Goal: Task Accomplishment & Management: Use online tool/utility

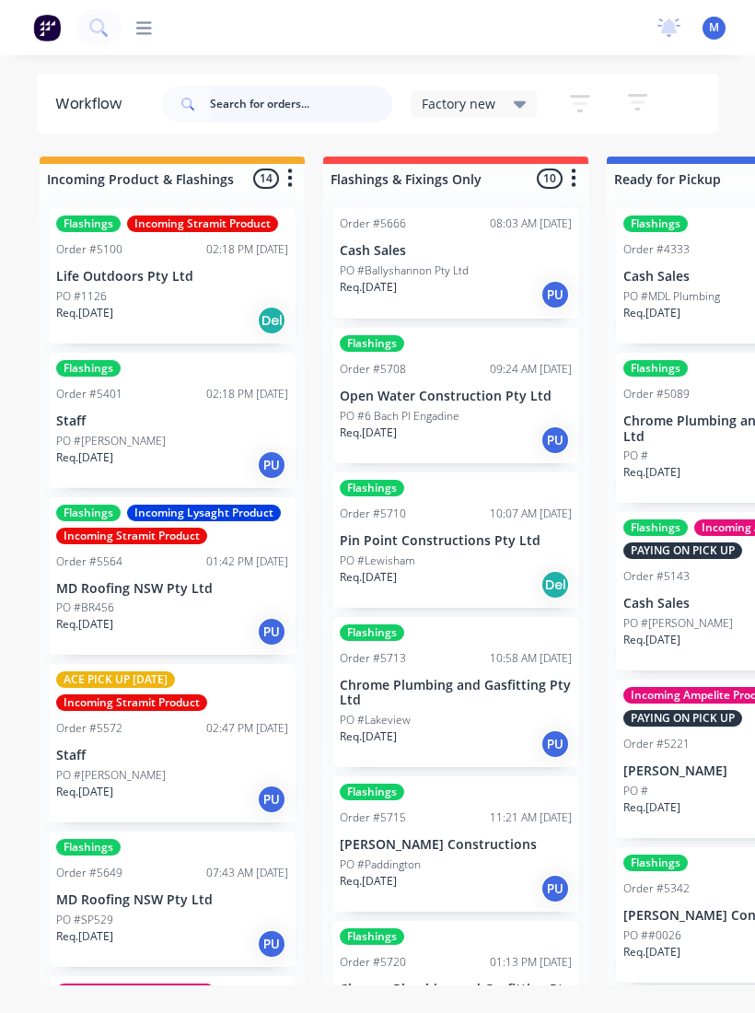
click at [287, 120] on input "text" at bounding box center [301, 104] width 182 height 37
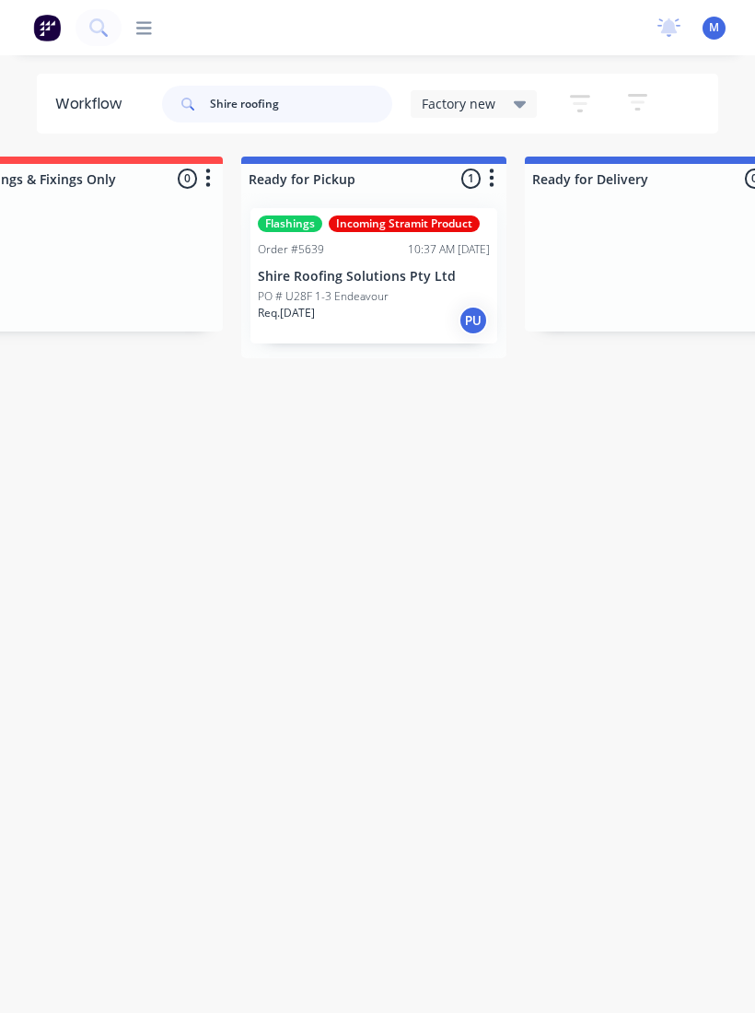
scroll to position [0, 365]
click at [380, 300] on p "PO # U28F 1-3 Endeavour" at bounding box center [324, 296] width 131 height 17
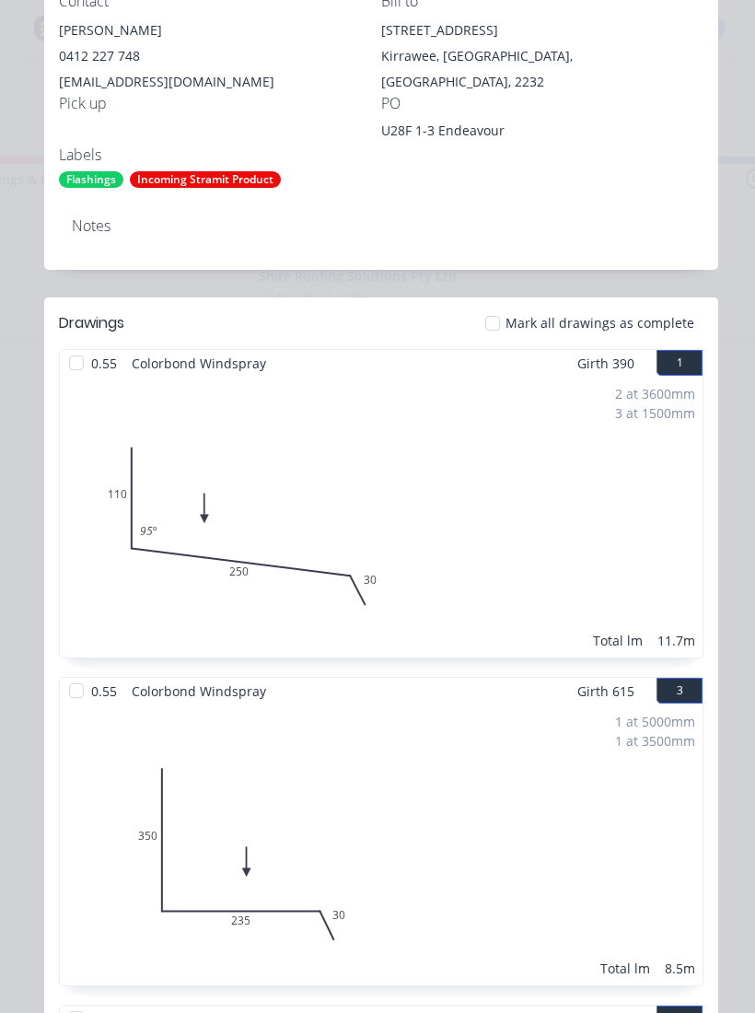
scroll to position [410, 0]
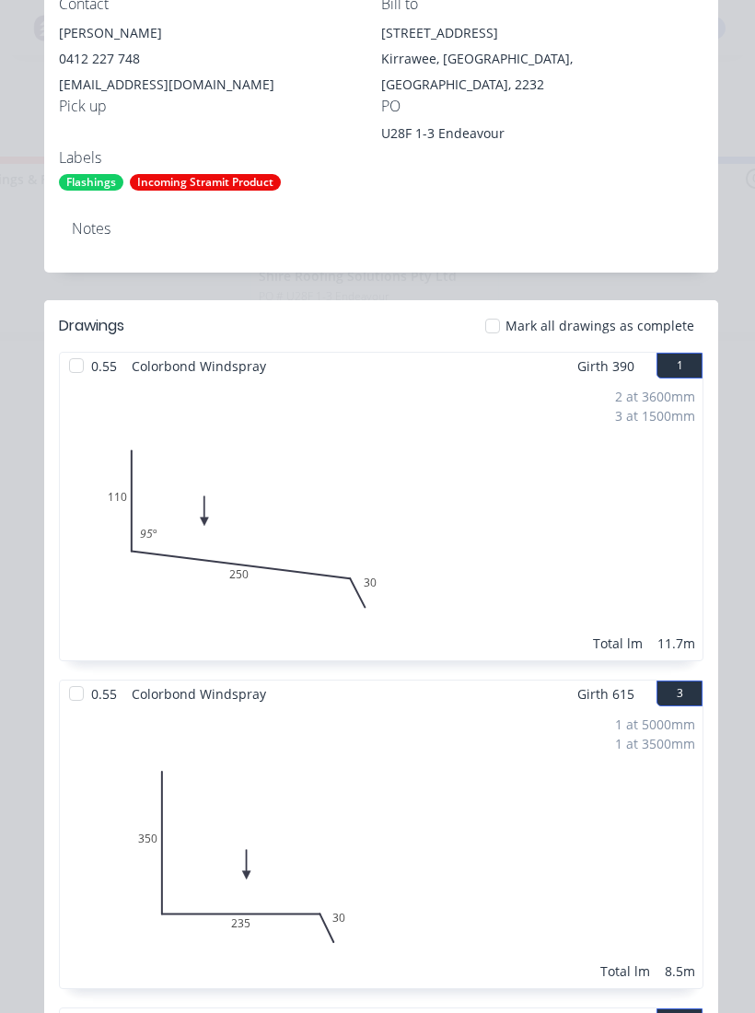
click at [485, 325] on div at bounding box center [492, 325] width 37 height 37
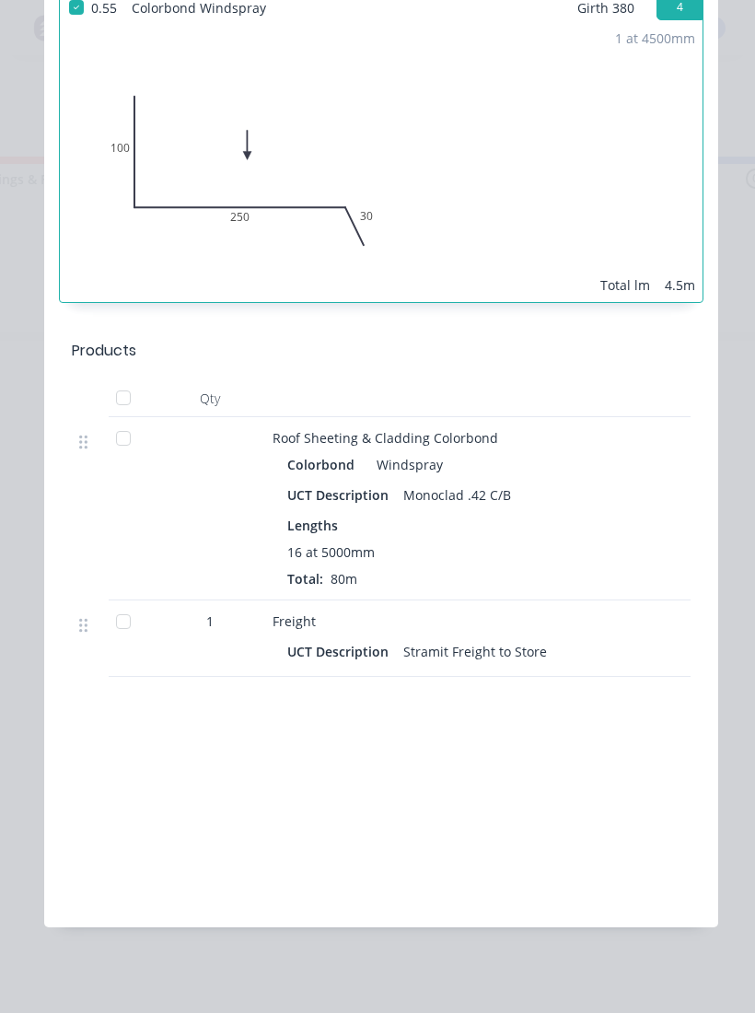
scroll to position [2078, 0]
click at [117, 437] on div at bounding box center [123, 439] width 37 height 37
click at [130, 632] on div at bounding box center [123, 622] width 37 height 37
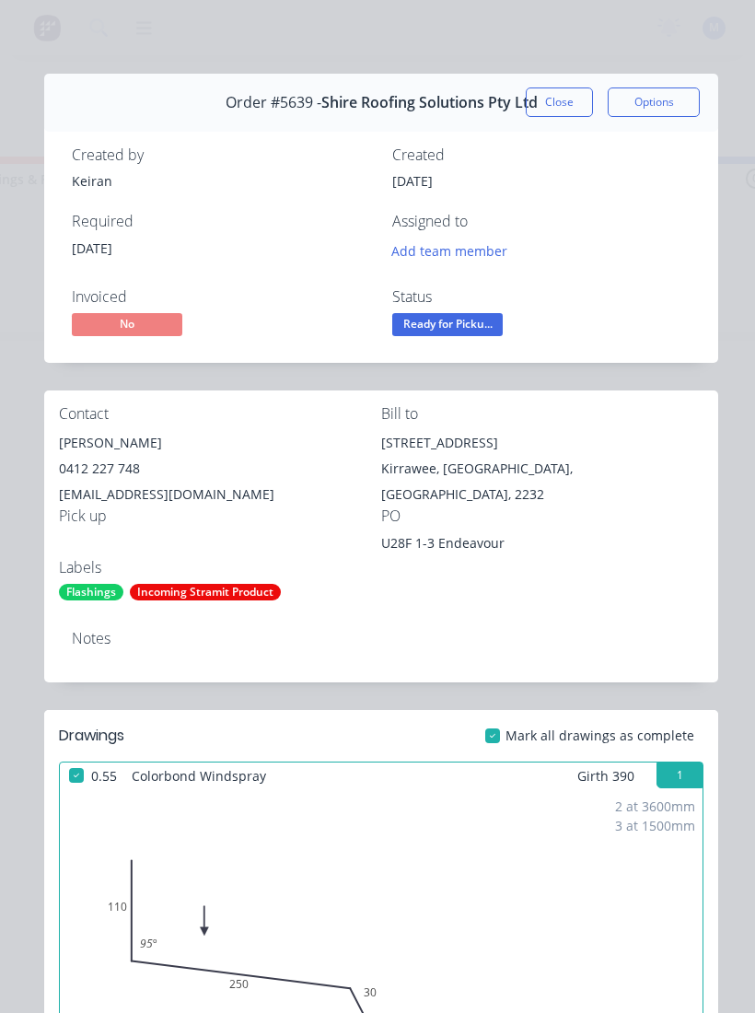
scroll to position [0, 0]
click at [458, 320] on span "Ready for Picku..." at bounding box center [447, 324] width 110 height 23
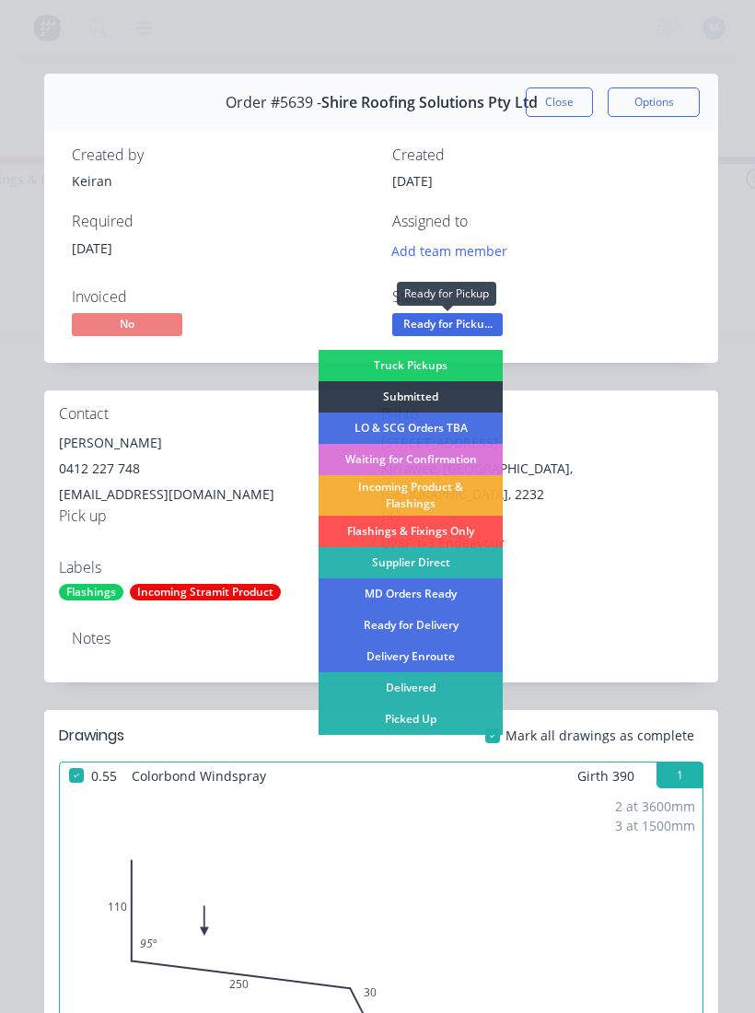
click at [377, 716] on div "Picked Up" at bounding box center [411, 718] width 184 height 31
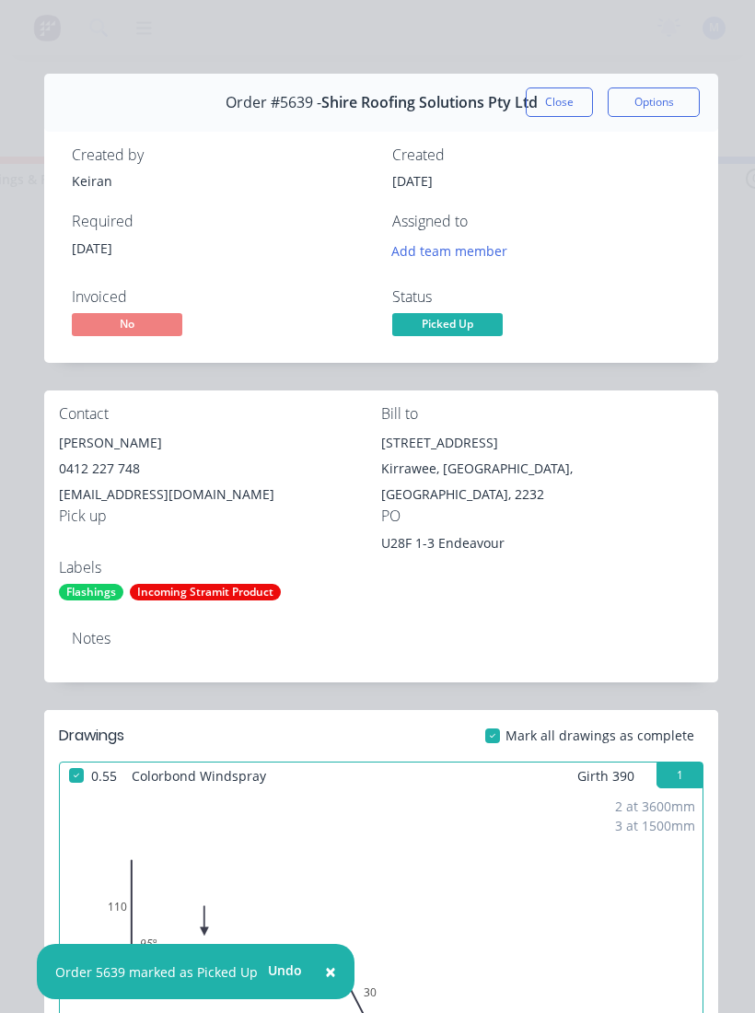
click at [549, 83] on div "Order #5639 - Shire Roofing Solutions Pty Ltd Close Options" at bounding box center [381, 103] width 674 height 58
click at [562, 109] on button "Close" at bounding box center [559, 101] width 67 height 29
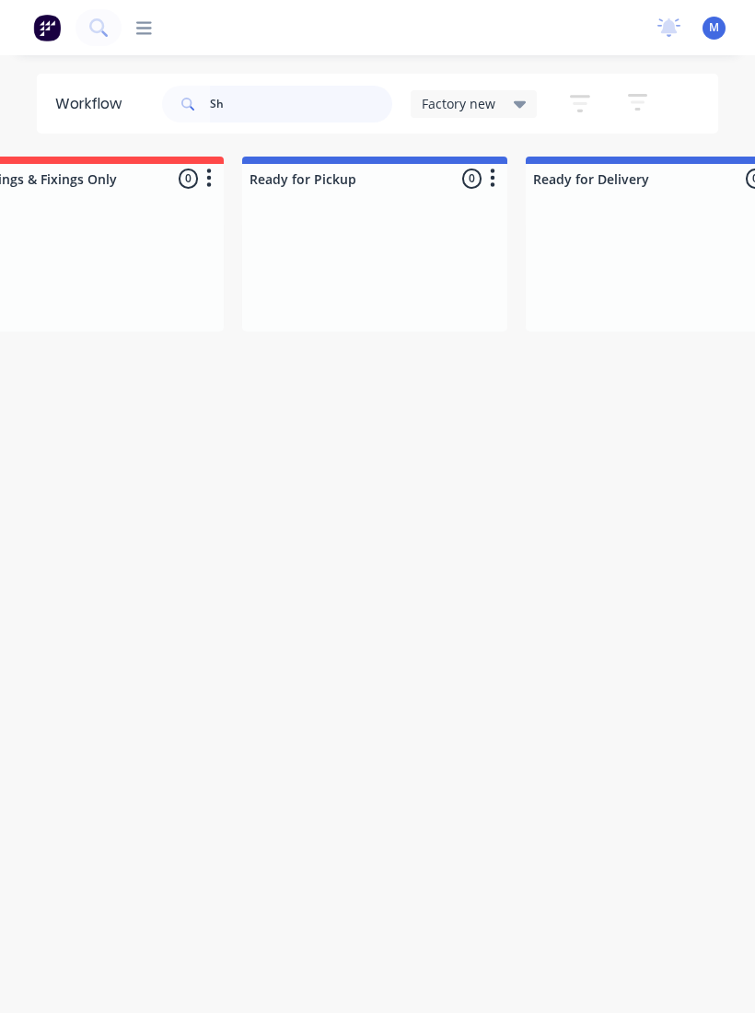
type input "S"
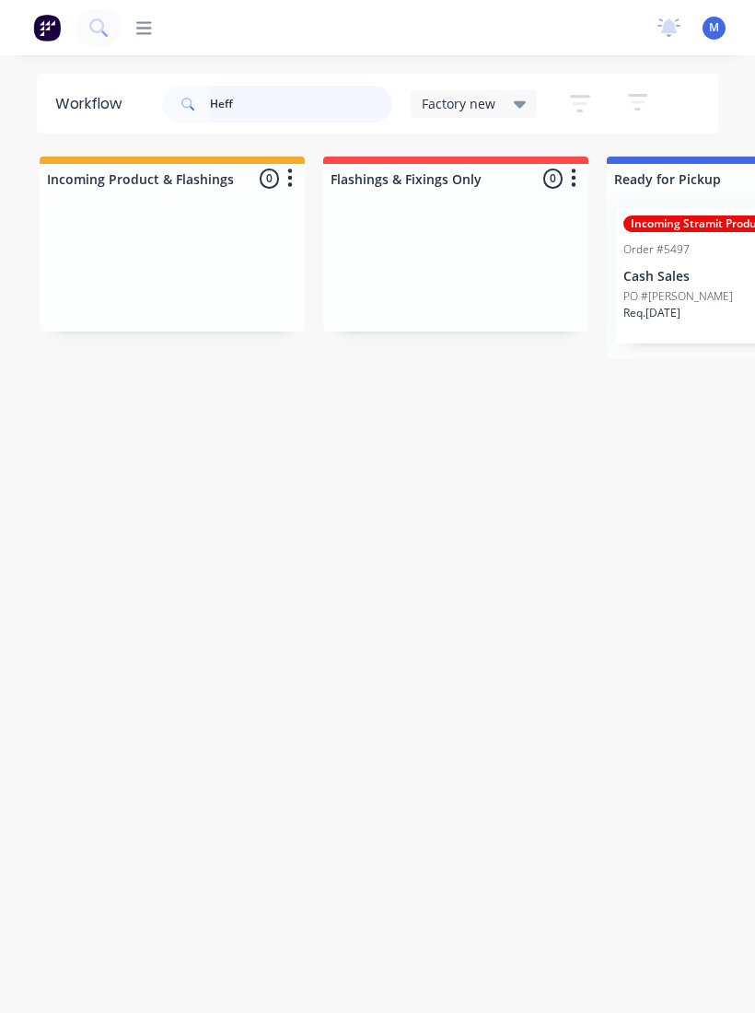
type input "Heff"
click at [698, 306] on div "Req. 25/08/25 PU" at bounding box center [739, 320] width 232 height 31
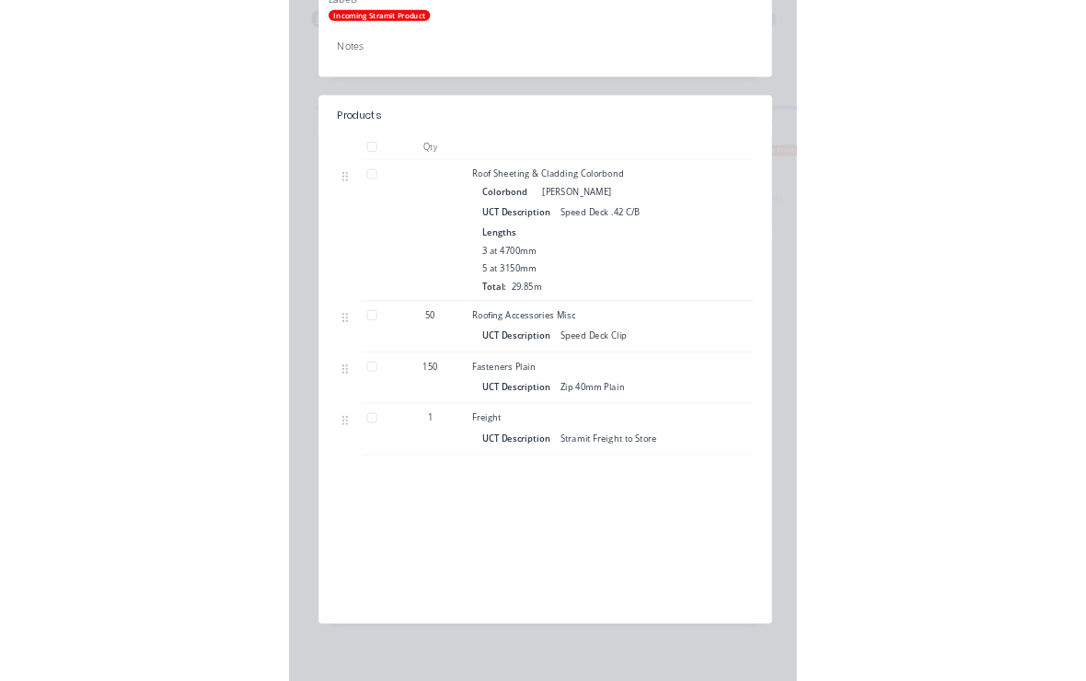
scroll to position [643, 0]
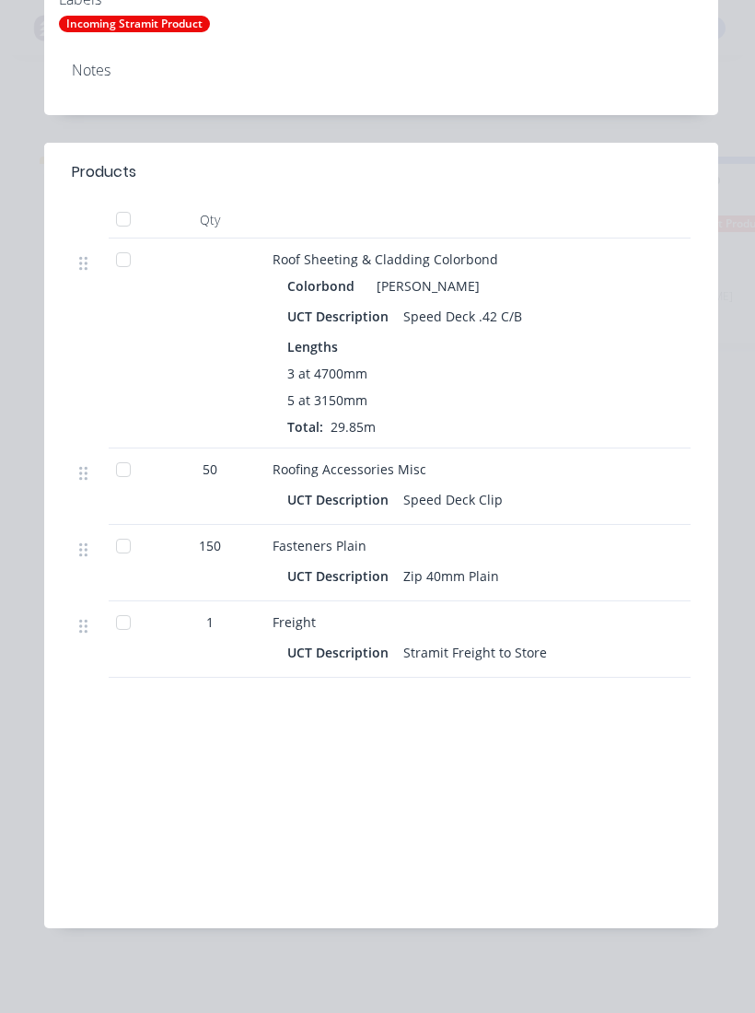
click at [120, 259] on div at bounding box center [123, 259] width 37 height 37
click at [122, 634] on div at bounding box center [123, 622] width 37 height 37
click at [120, 558] on div at bounding box center [123, 545] width 37 height 37
click at [127, 472] on div at bounding box center [123, 469] width 37 height 37
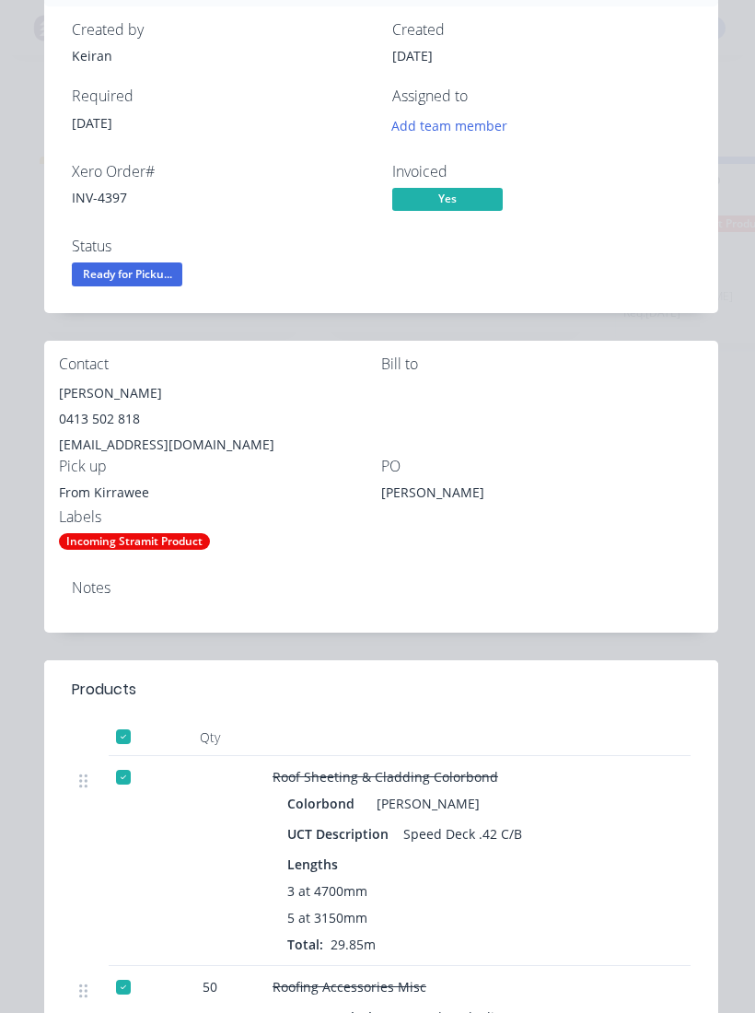
scroll to position [129, 0]
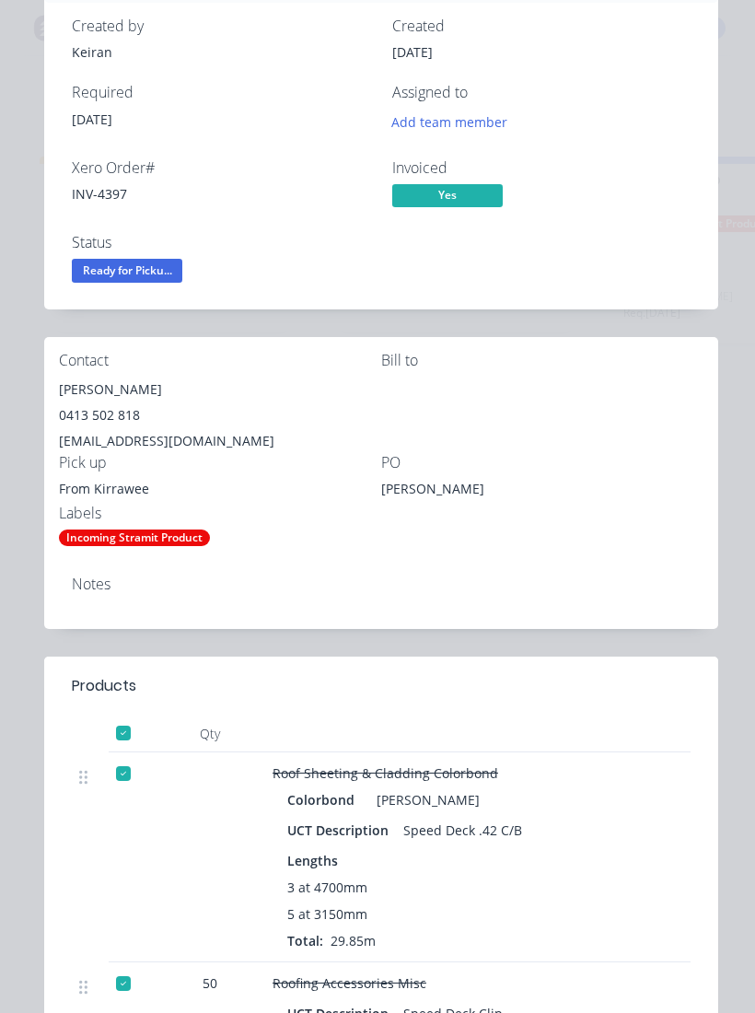
click at [158, 262] on span "Ready for Picku..." at bounding box center [127, 270] width 110 height 23
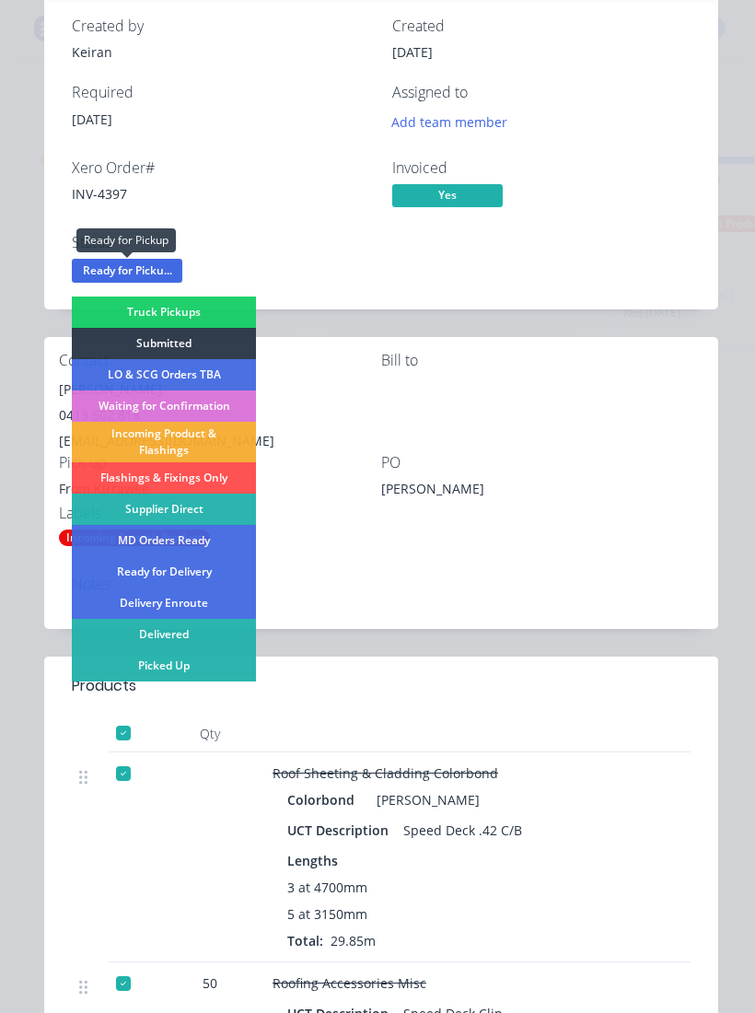
click at [202, 672] on div "Picked Up" at bounding box center [164, 665] width 184 height 31
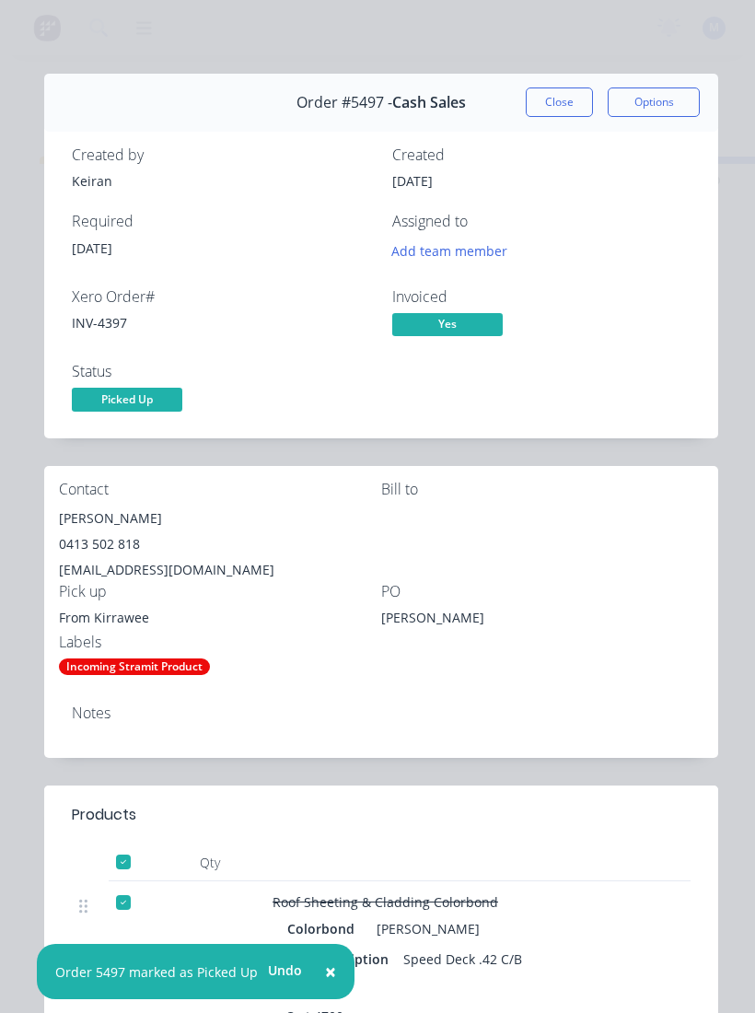
scroll to position [0, 0]
click at [575, 93] on button "Close" at bounding box center [559, 101] width 67 height 29
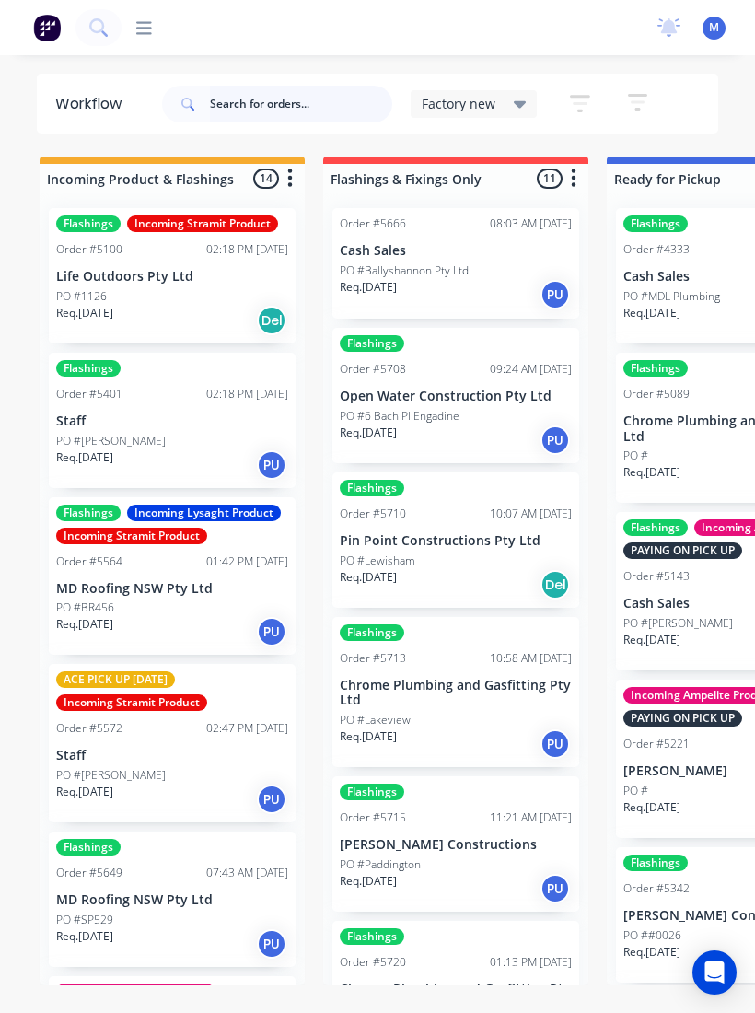
click at [307, 101] on input "text" at bounding box center [301, 104] width 182 height 37
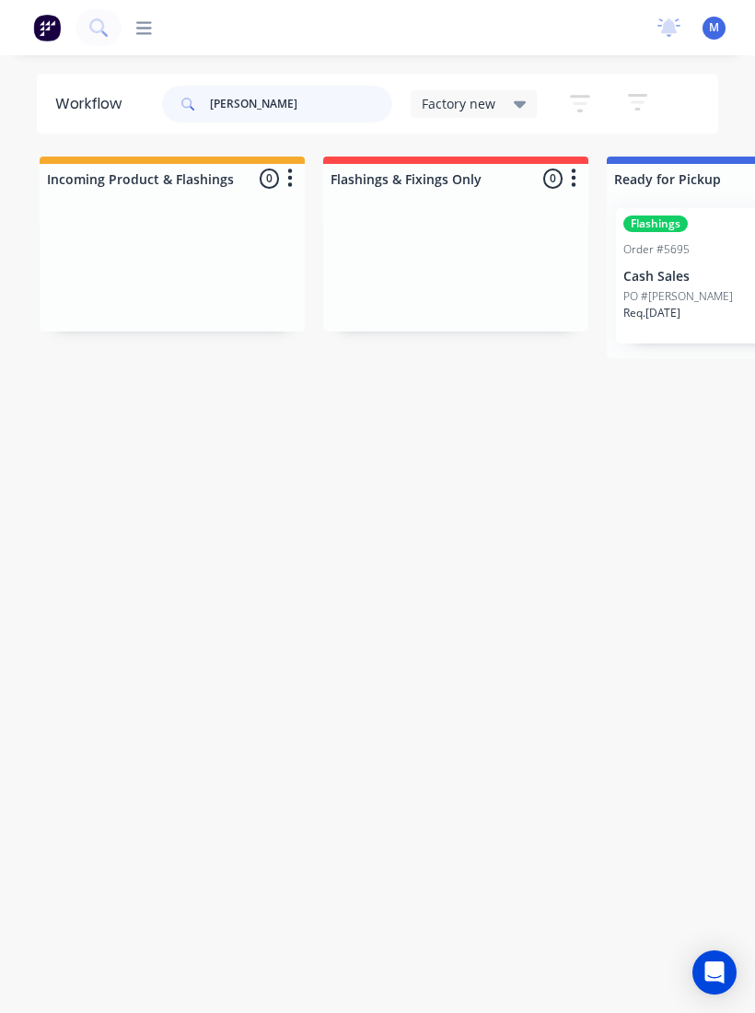
type input "[PERSON_NAME]"
click at [713, 292] on div "PO #[PERSON_NAME]" at bounding box center [739, 296] width 232 height 17
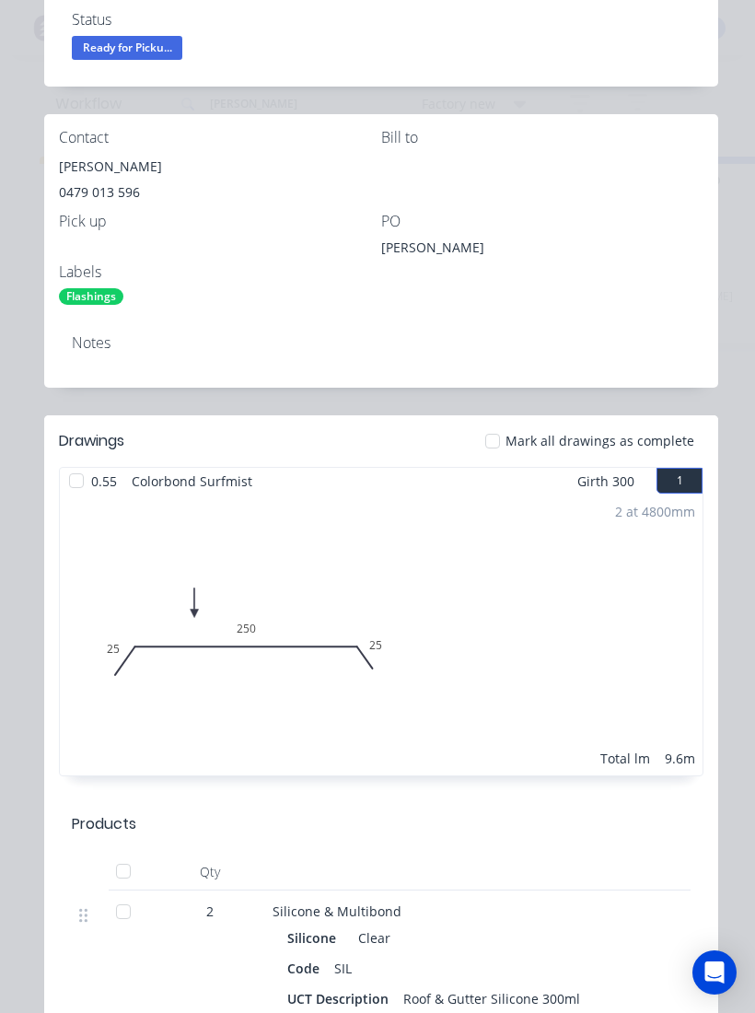
click at [79, 481] on div at bounding box center [76, 480] width 37 height 37
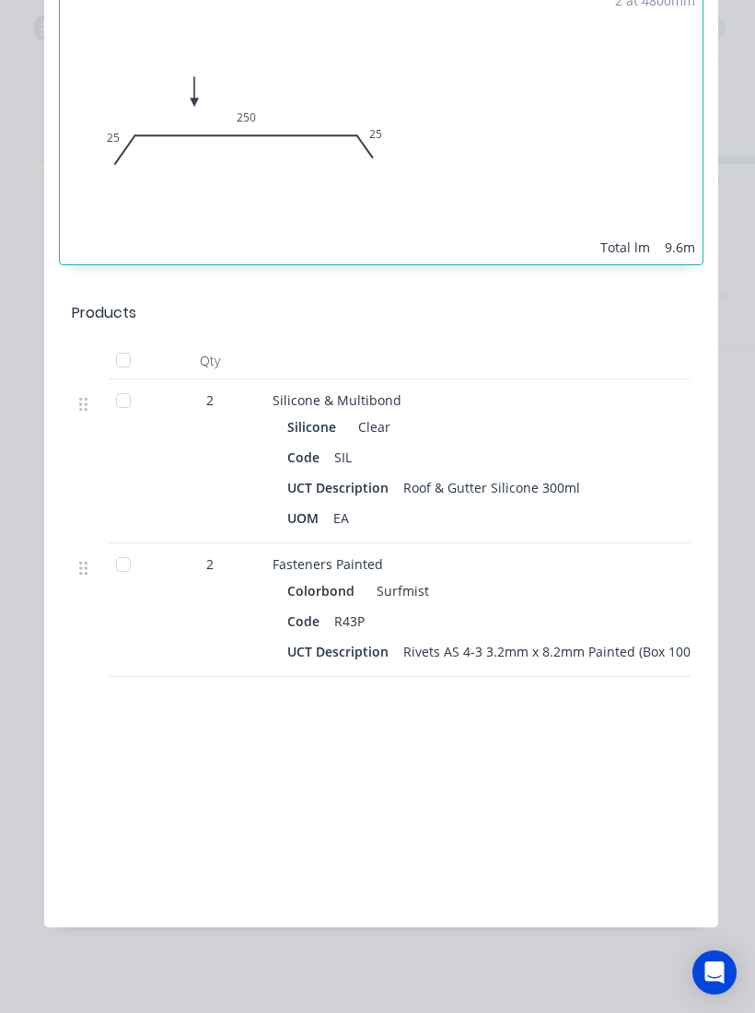
scroll to position [862, 0]
click at [120, 355] on div at bounding box center [123, 360] width 37 height 37
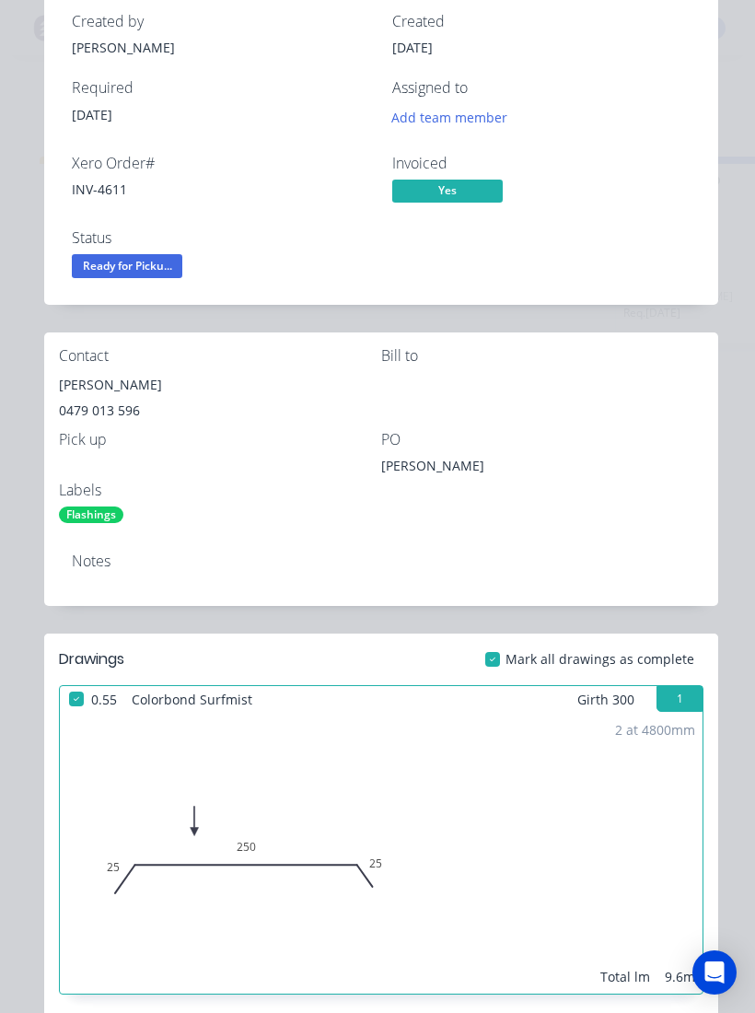
scroll to position [138, 0]
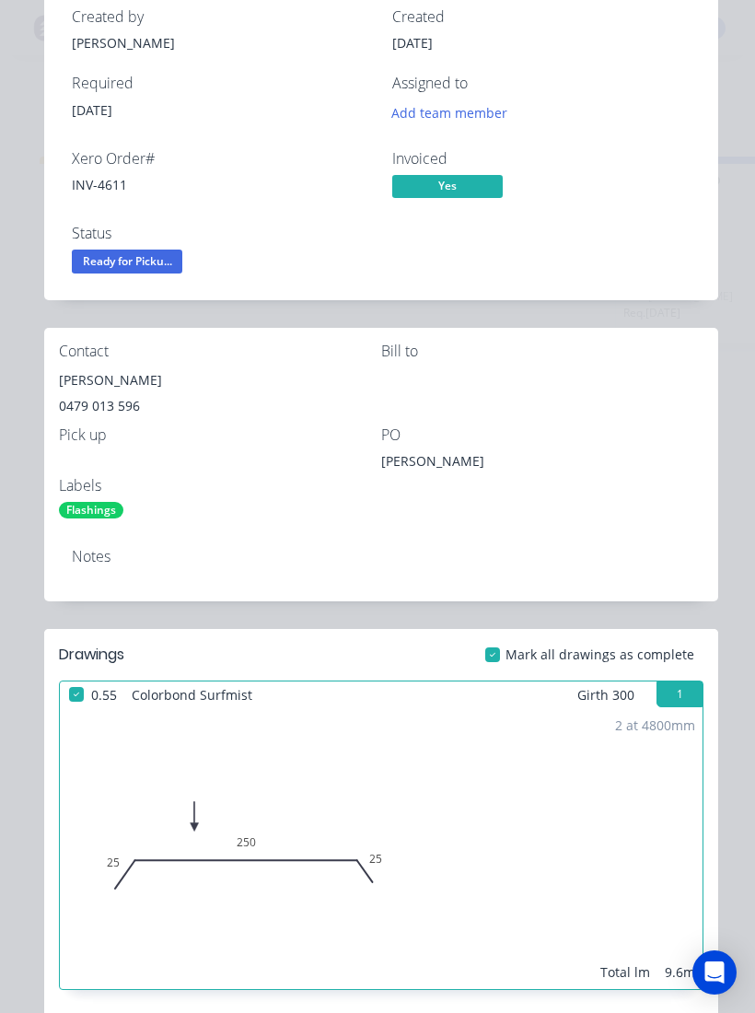
click at [105, 269] on span "Ready for Picku..." at bounding box center [127, 260] width 110 height 23
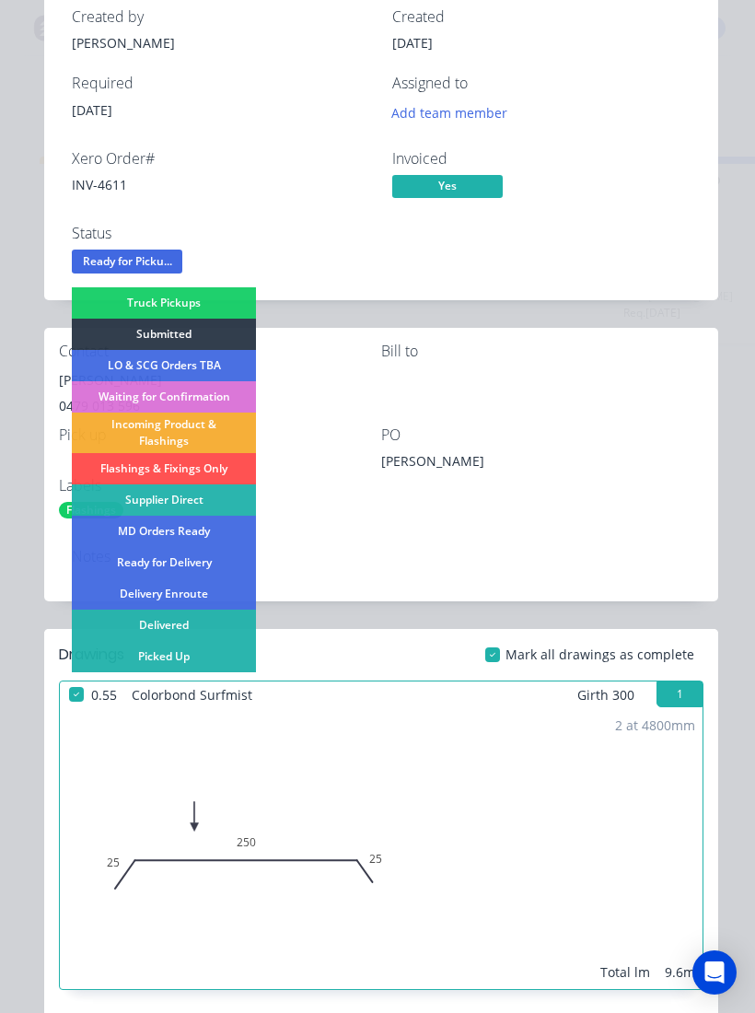
click at [132, 663] on div "Picked Up" at bounding box center [164, 656] width 184 height 31
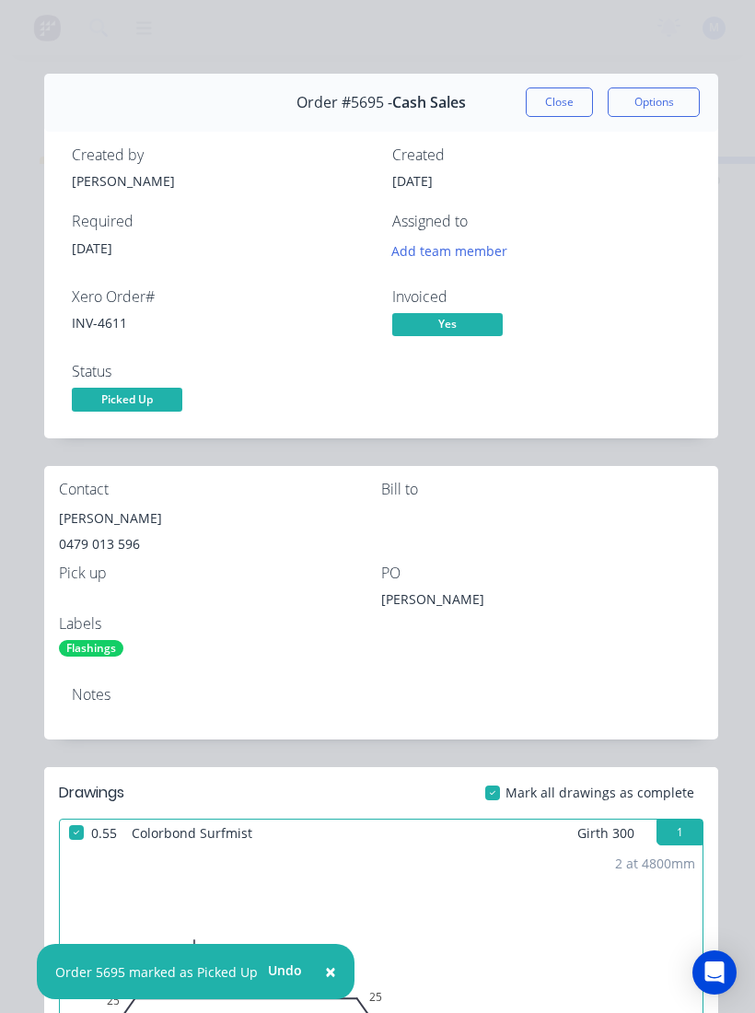
scroll to position [0, 0]
click at [553, 91] on button "Close" at bounding box center [559, 101] width 67 height 29
